Goal: Transaction & Acquisition: Purchase product/service

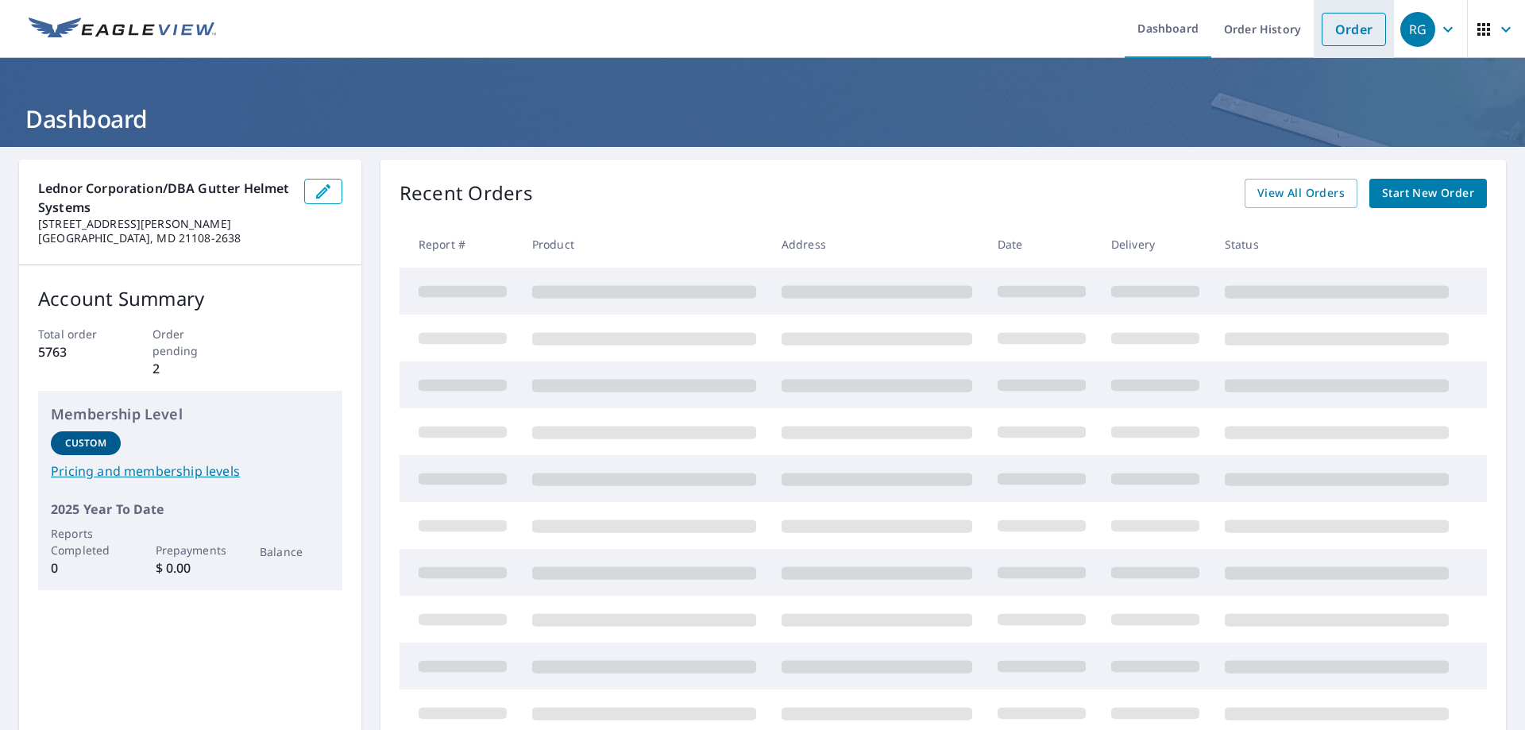
click at [1325, 26] on link "Order" at bounding box center [1354, 29] width 64 height 33
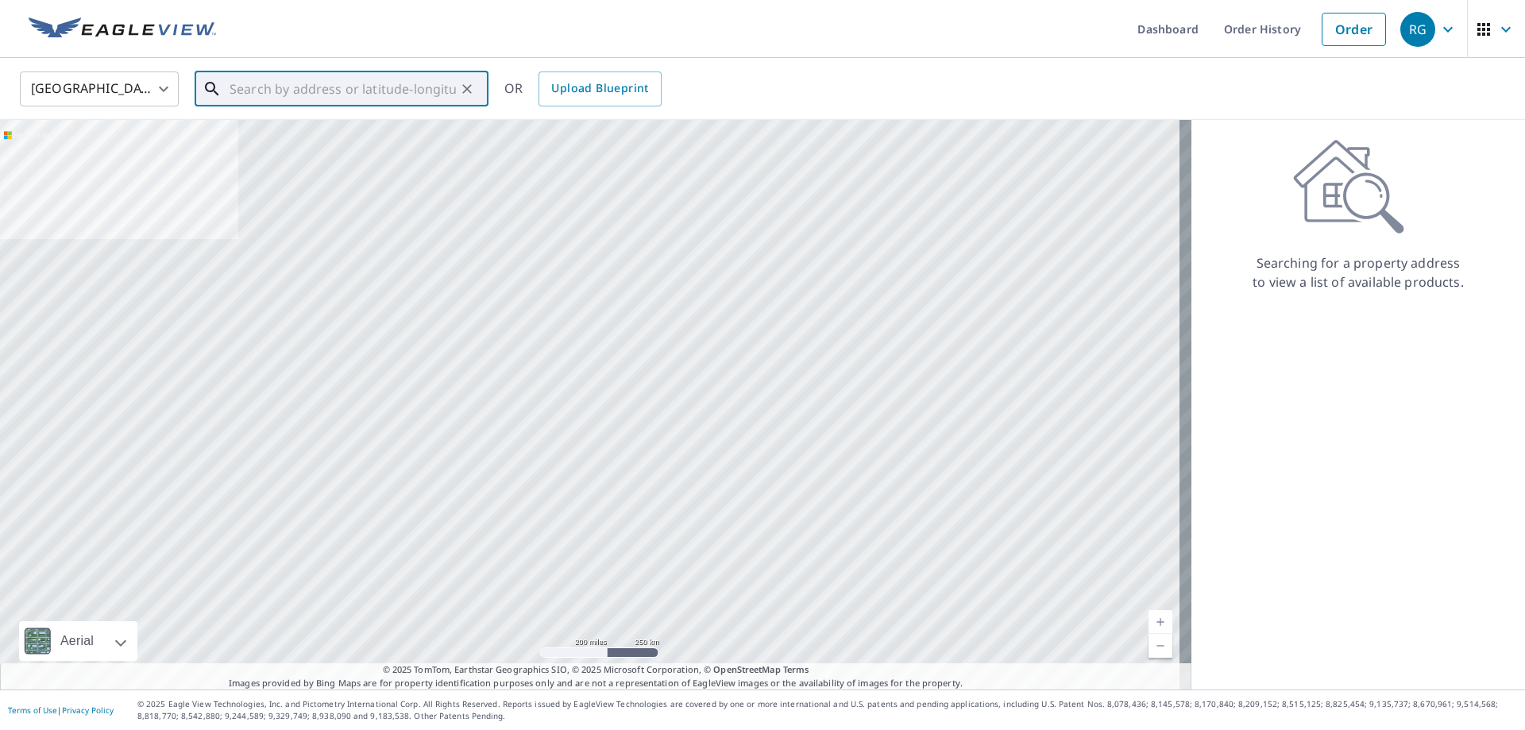
click at [321, 102] on input "text" at bounding box center [343, 89] width 226 height 44
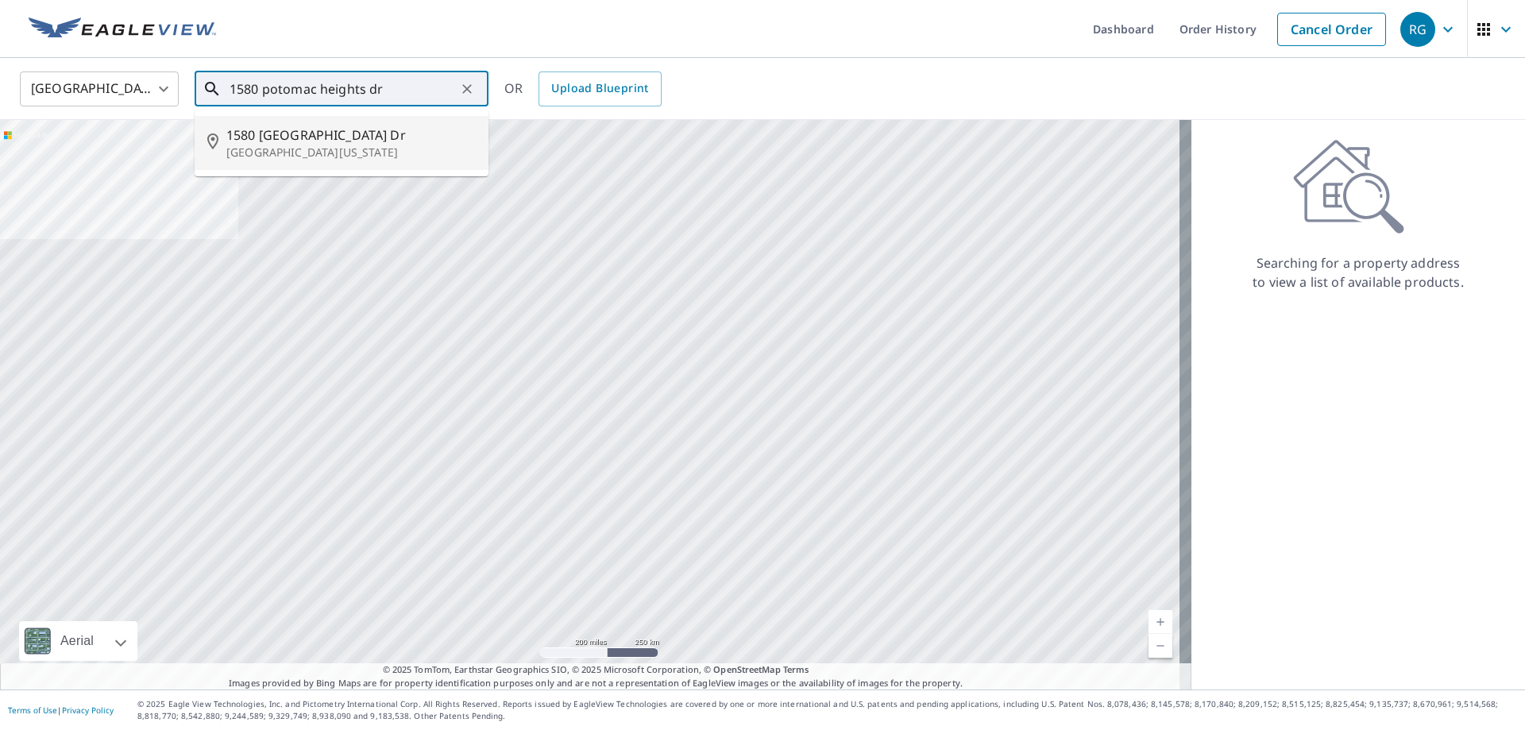
click at [373, 130] on span "1580 [GEOGRAPHIC_DATA] Dr" at bounding box center [350, 135] width 249 height 19
type input "[STREET_ADDRESS][US_STATE]"
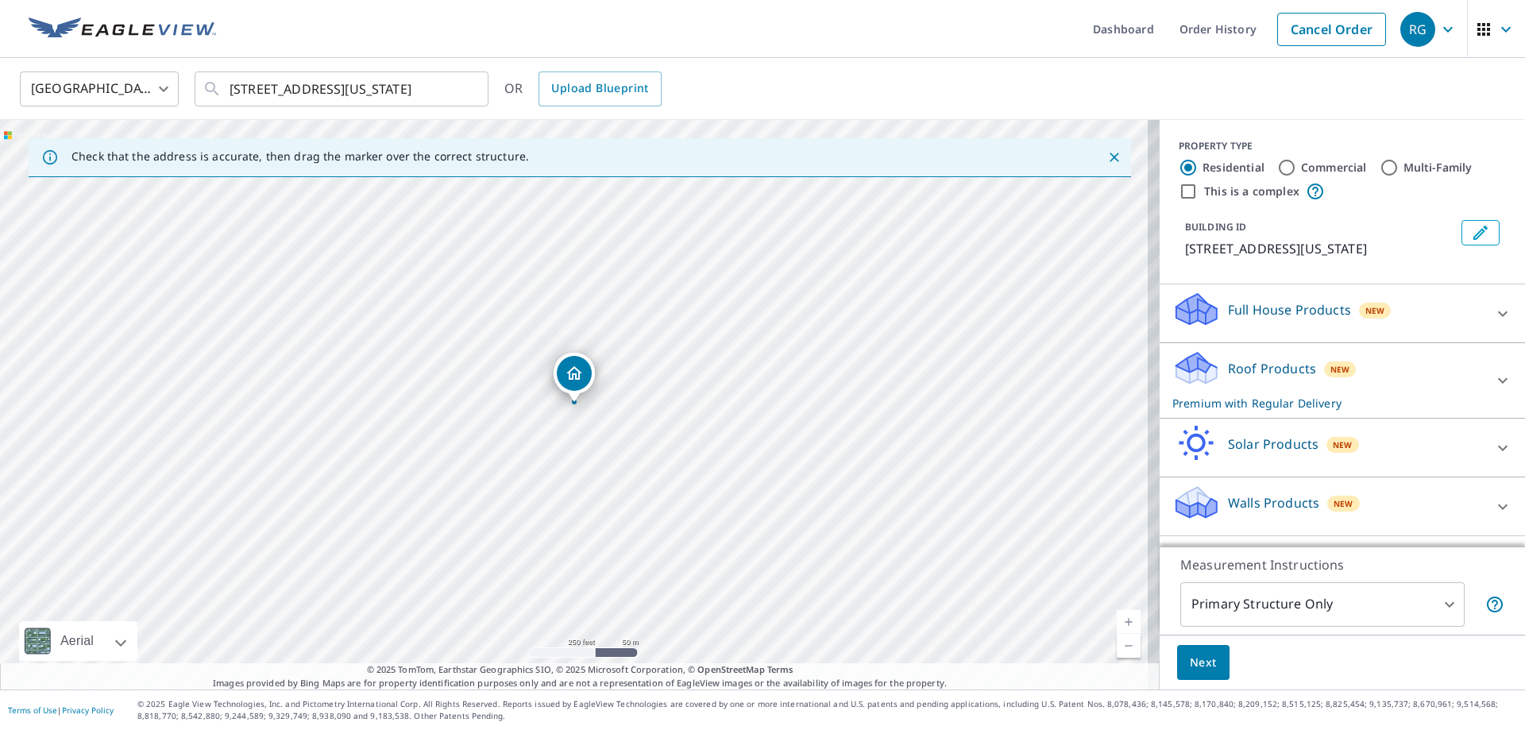
click at [1271, 378] on p "Roof Products" at bounding box center [1272, 368] width 88 height 19
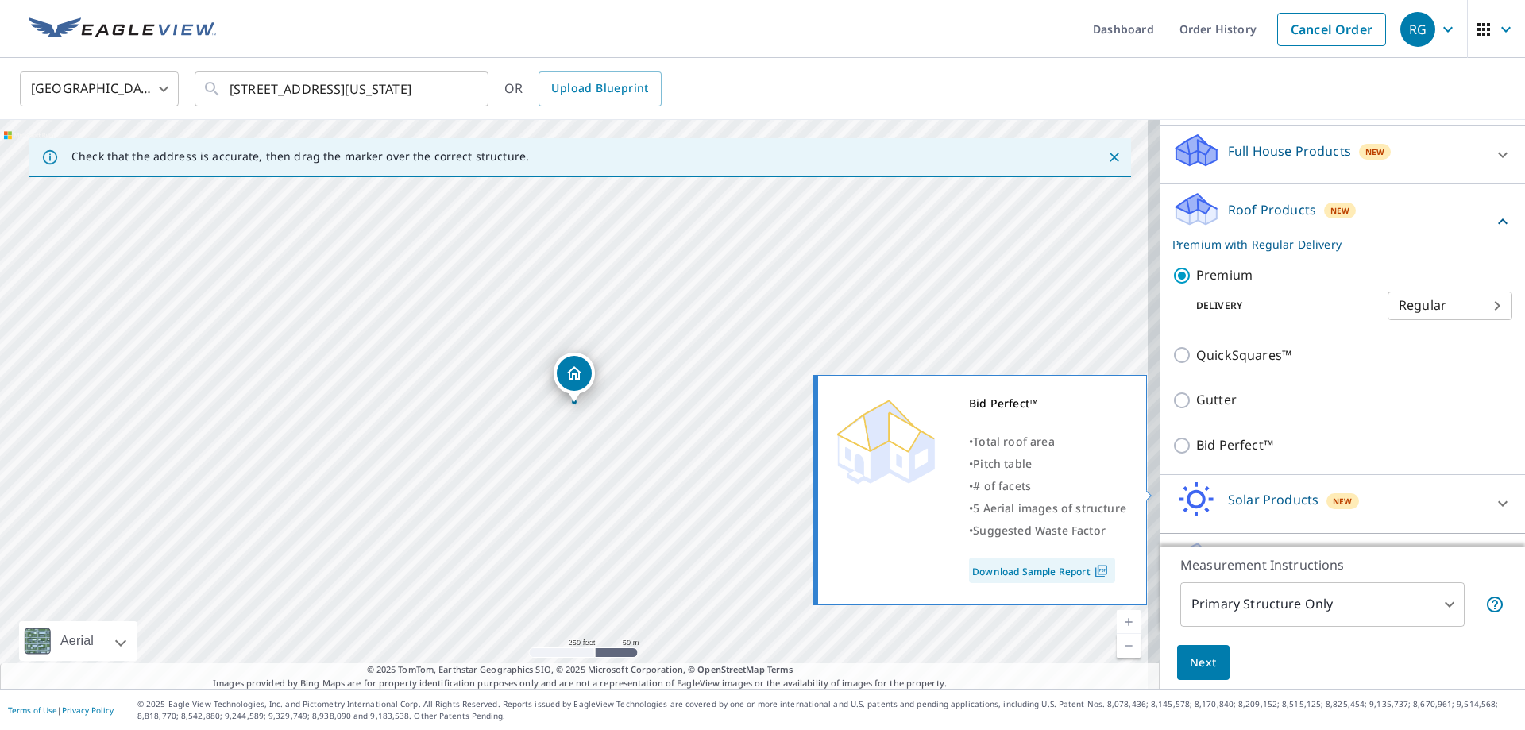
click at [1273, 455] on p "Bid Perfect™" at bounding box center [1234, 445] width 77 height 20
click at [1196, 455] on input "Bid Perfect™" at bounding box center [1185, 445] width 24 height 19
checkbox input "true"
checkbox input "false"
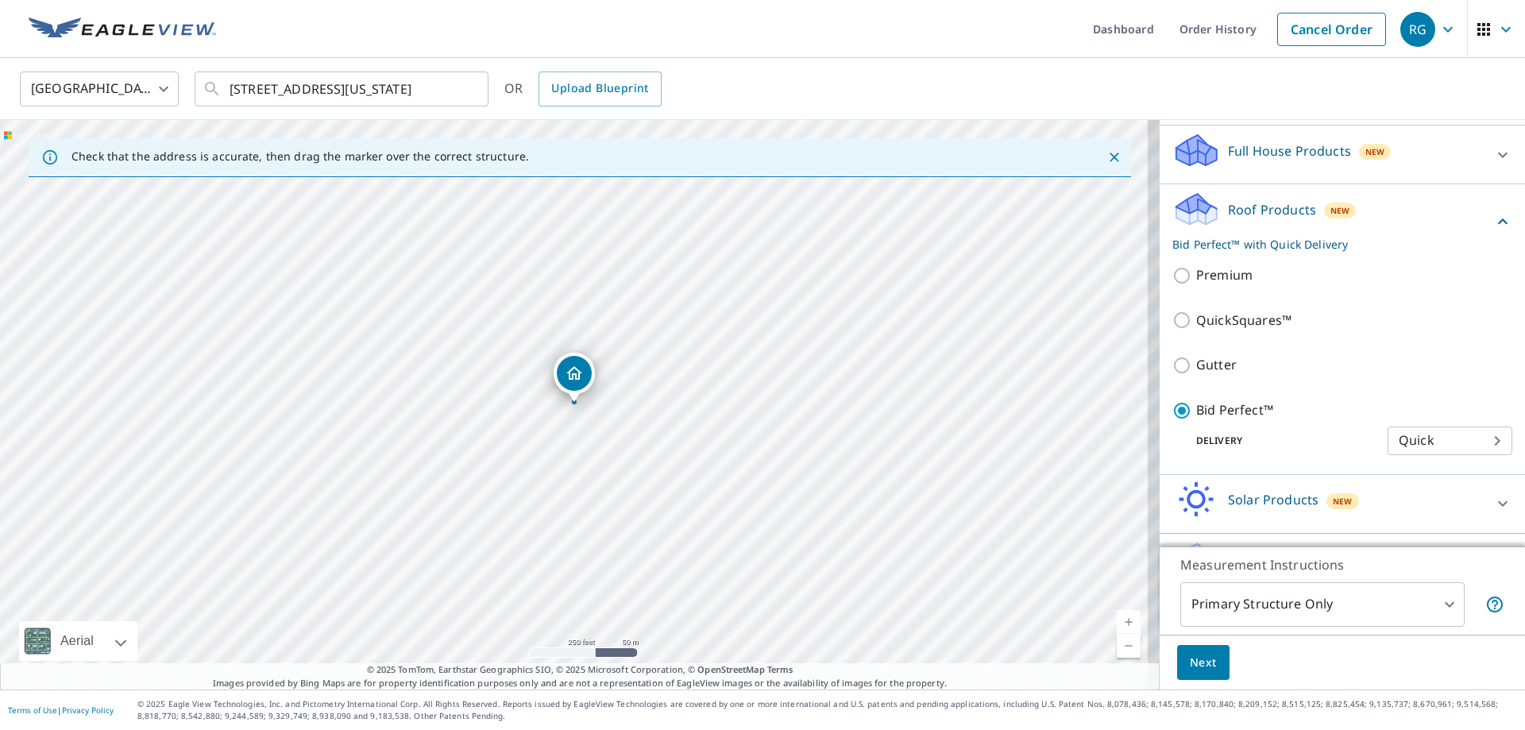
scroll to position [265, 0]
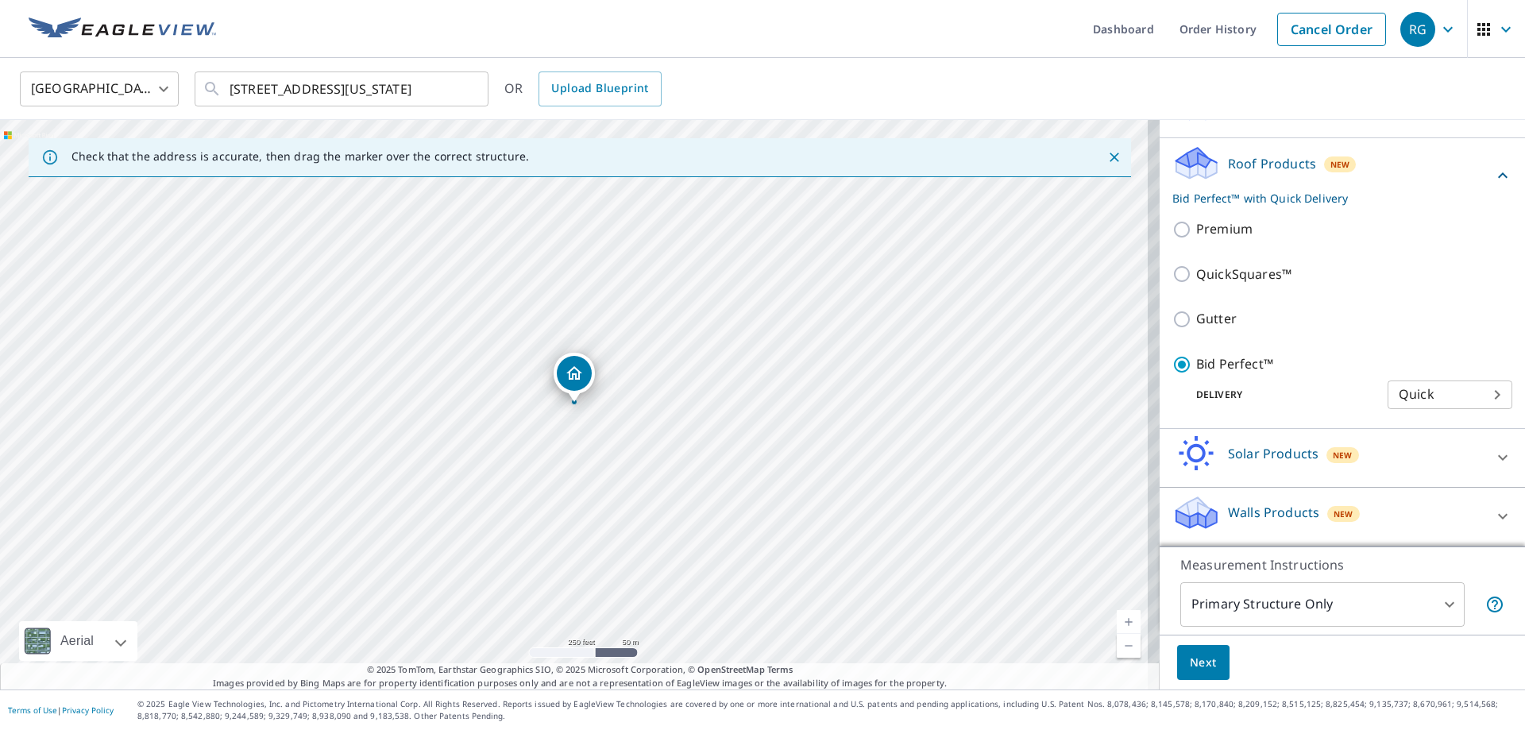
click at [1207, 659] on span "Next" at bounding box center [1203, 663] width 27 height 20
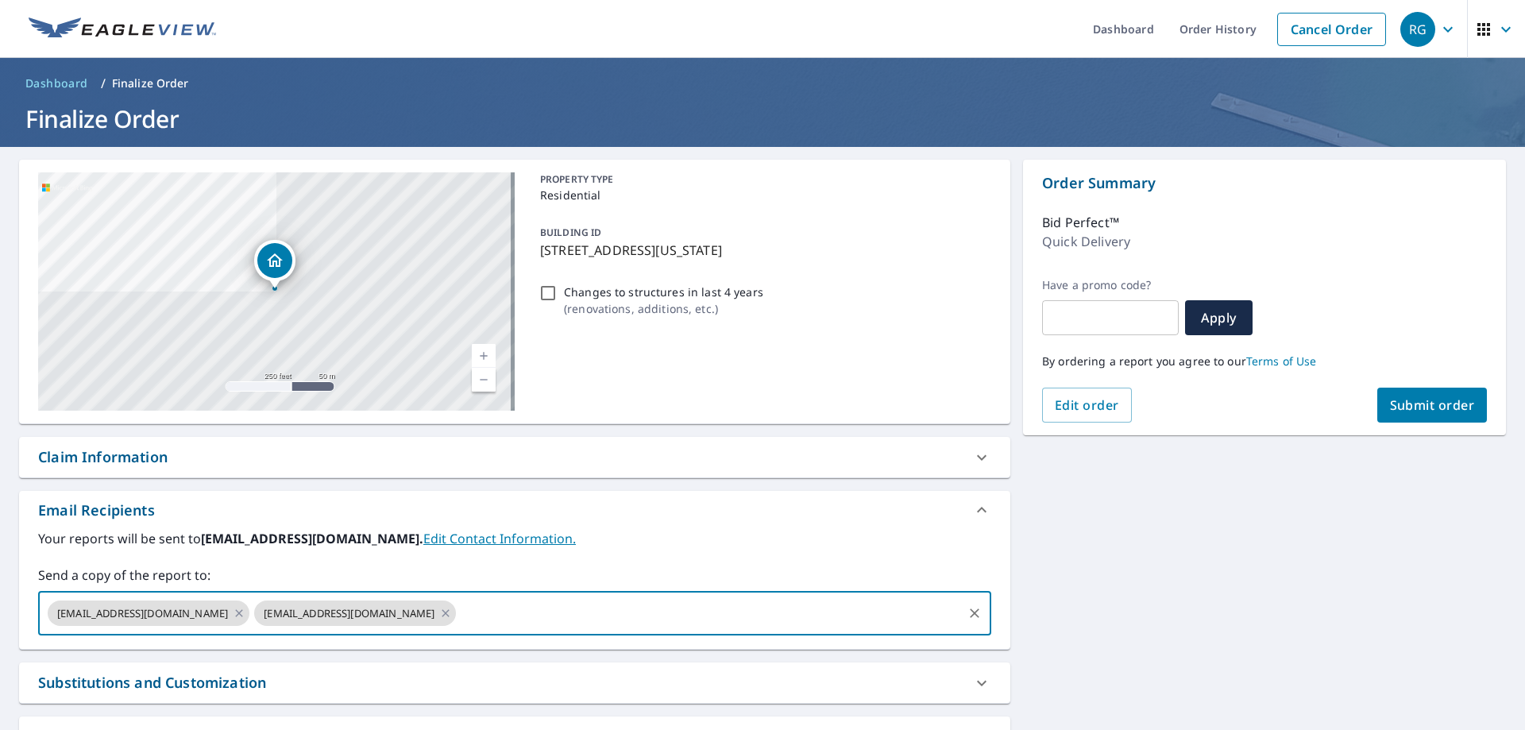
click at [752, 607] on input "text" at bounding box center [709, 613] width 502 height 30
type input "[EMAIL_ADDRESS][DOMAIN_NAME]"
click at [1404, 397] on span "Submit order" at bounding box center [1432, 404] width 85 height 17
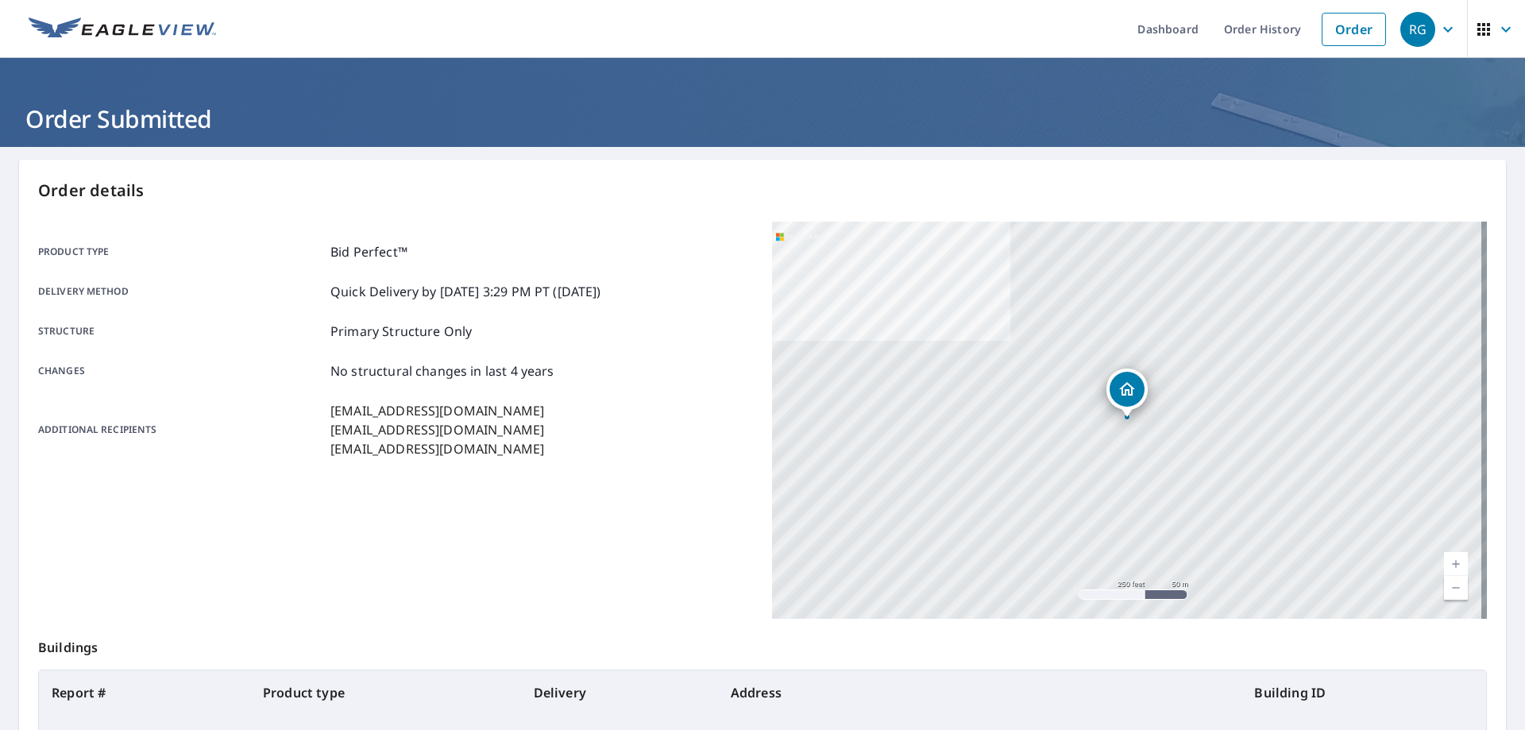
scroll to position [210, 0]
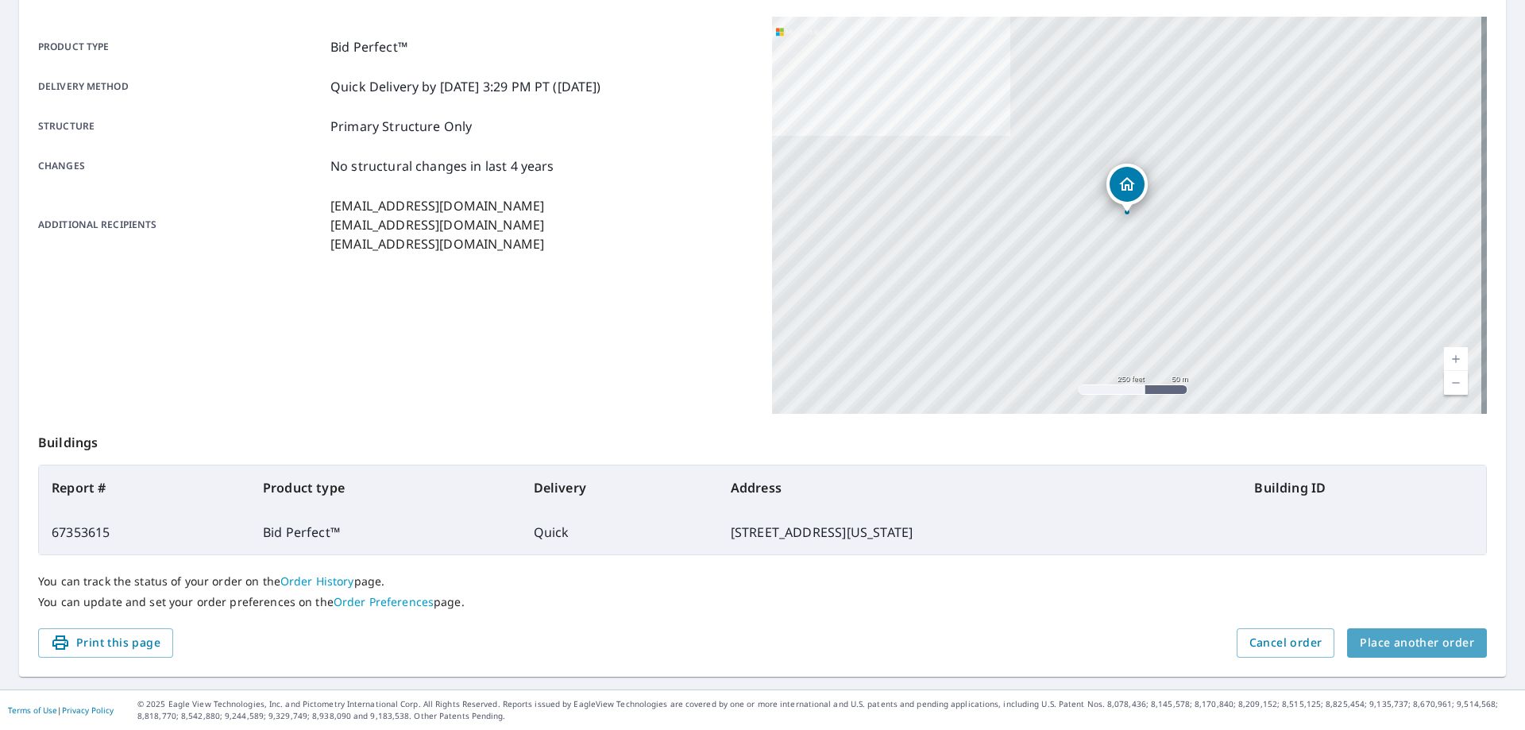
click at [1391, 639] on span "Place another order" at bounding box center [1417, 643] width 114 height 20
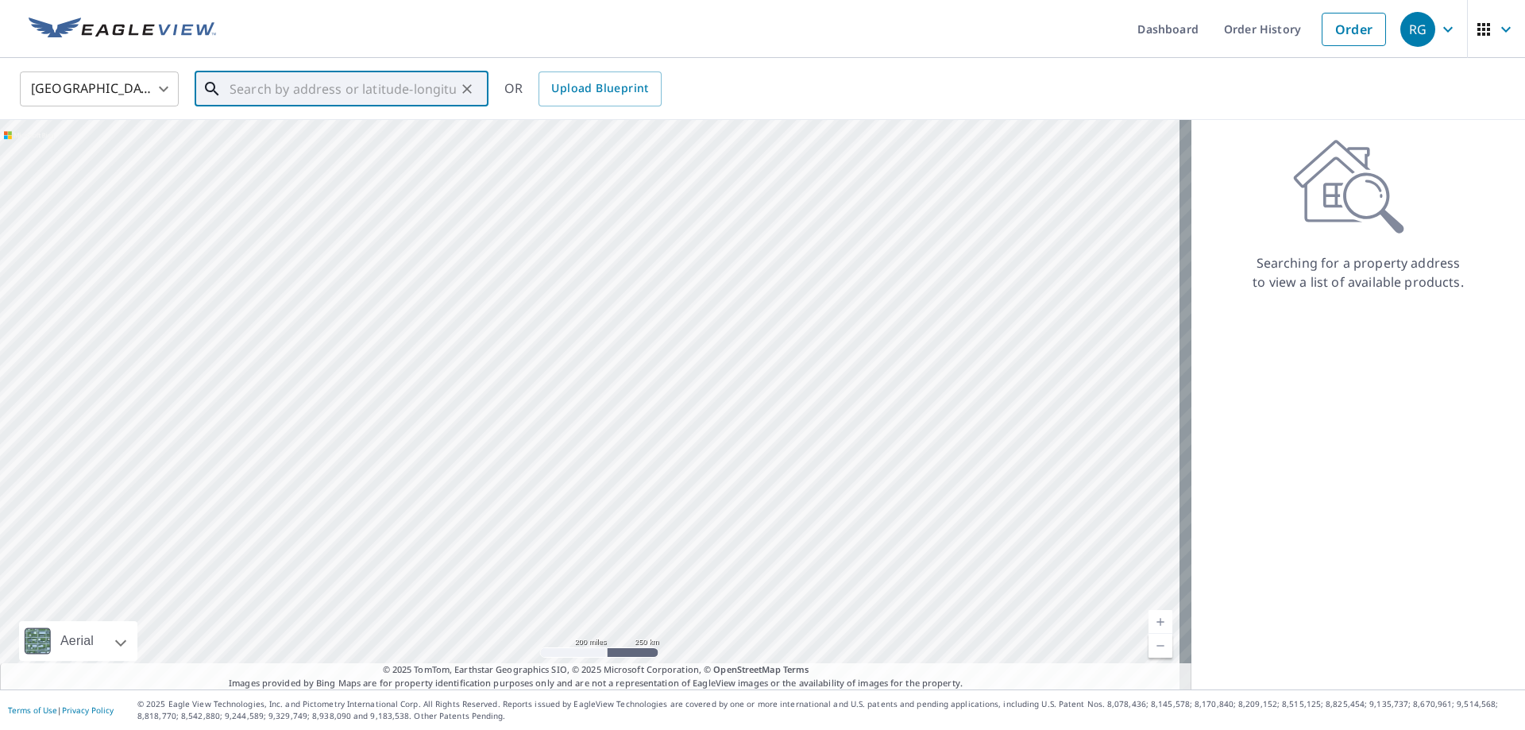
click at [424, 102] on input "text" at bounding box center [343, 89] width 226 height 44
click at [346, 137] on ul "Match not found" at bounding box center [342, 130] width 294 height 41
click at [336, 160] on p "[GEOGRAPHIC_DATA]" at bounding box center [350, 153] width 249 height 16
type input "[STREET_ADDRESS][PERSON_NAME]"
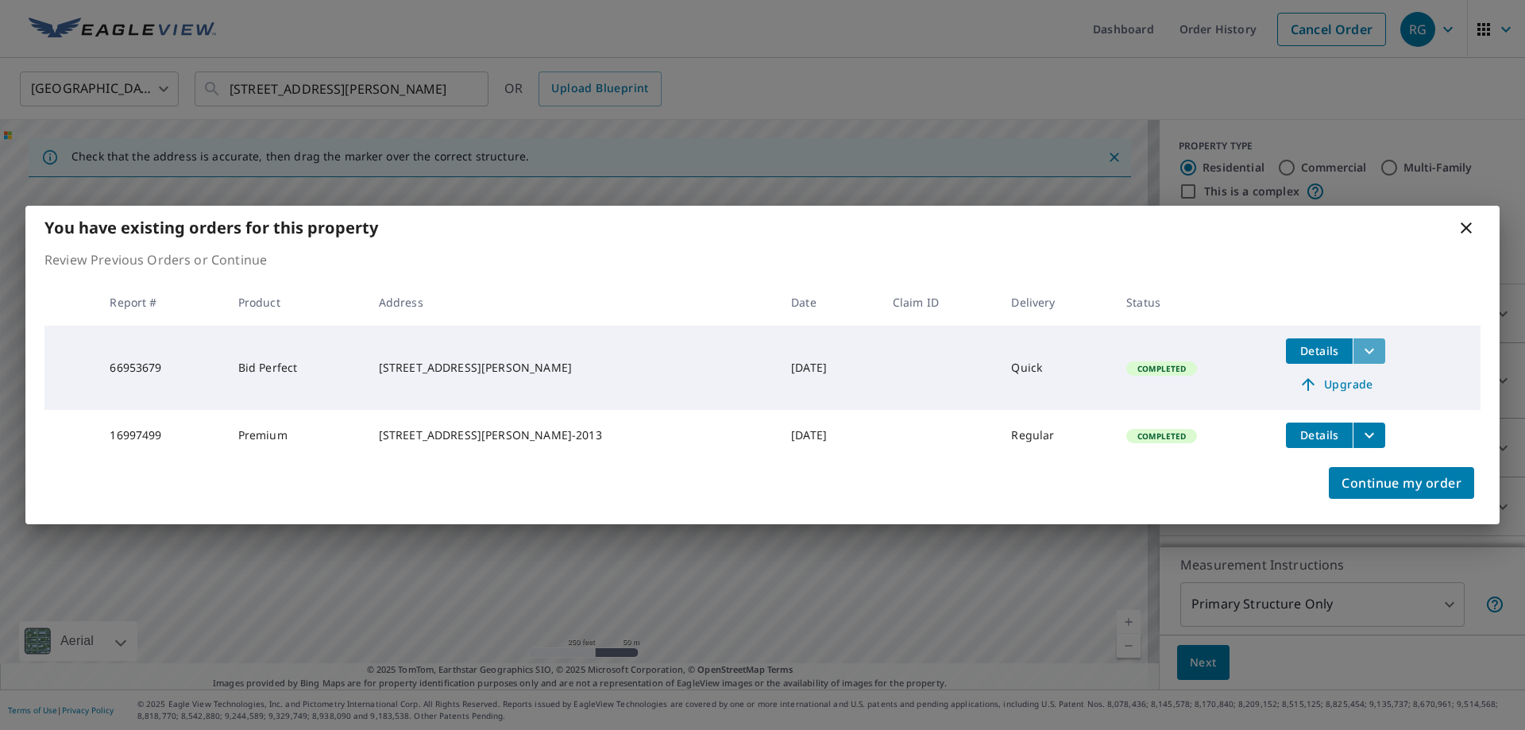
click at [1374, 348] on icon "filesDropdownBtn-66953679" at bounding box center [1370, 351] width 10 height 6
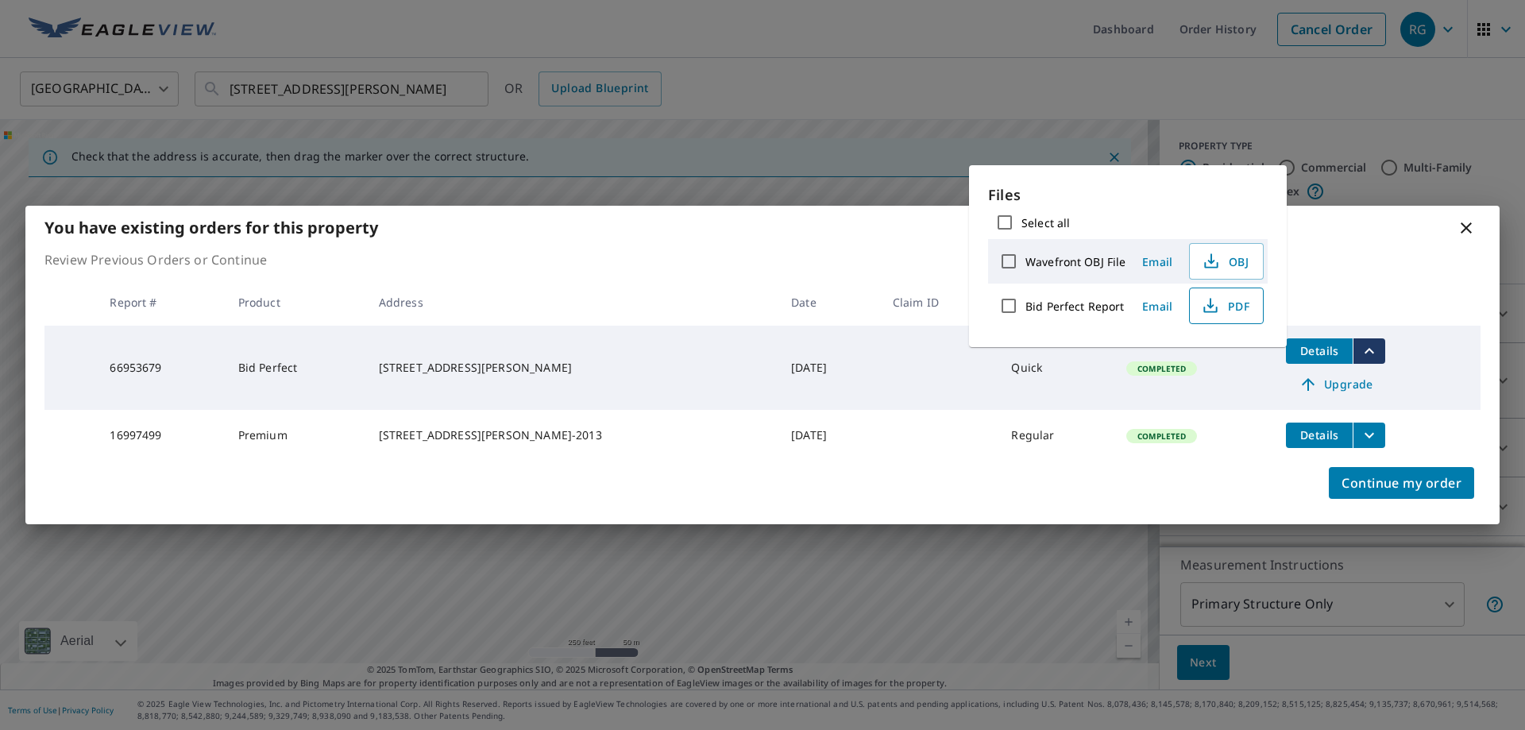
click at [1238, 315] on span "PDF" at bounding box center [1225, 305] width 51 height 19
